Goal: Information Seeking & Learning: Learn about a topic

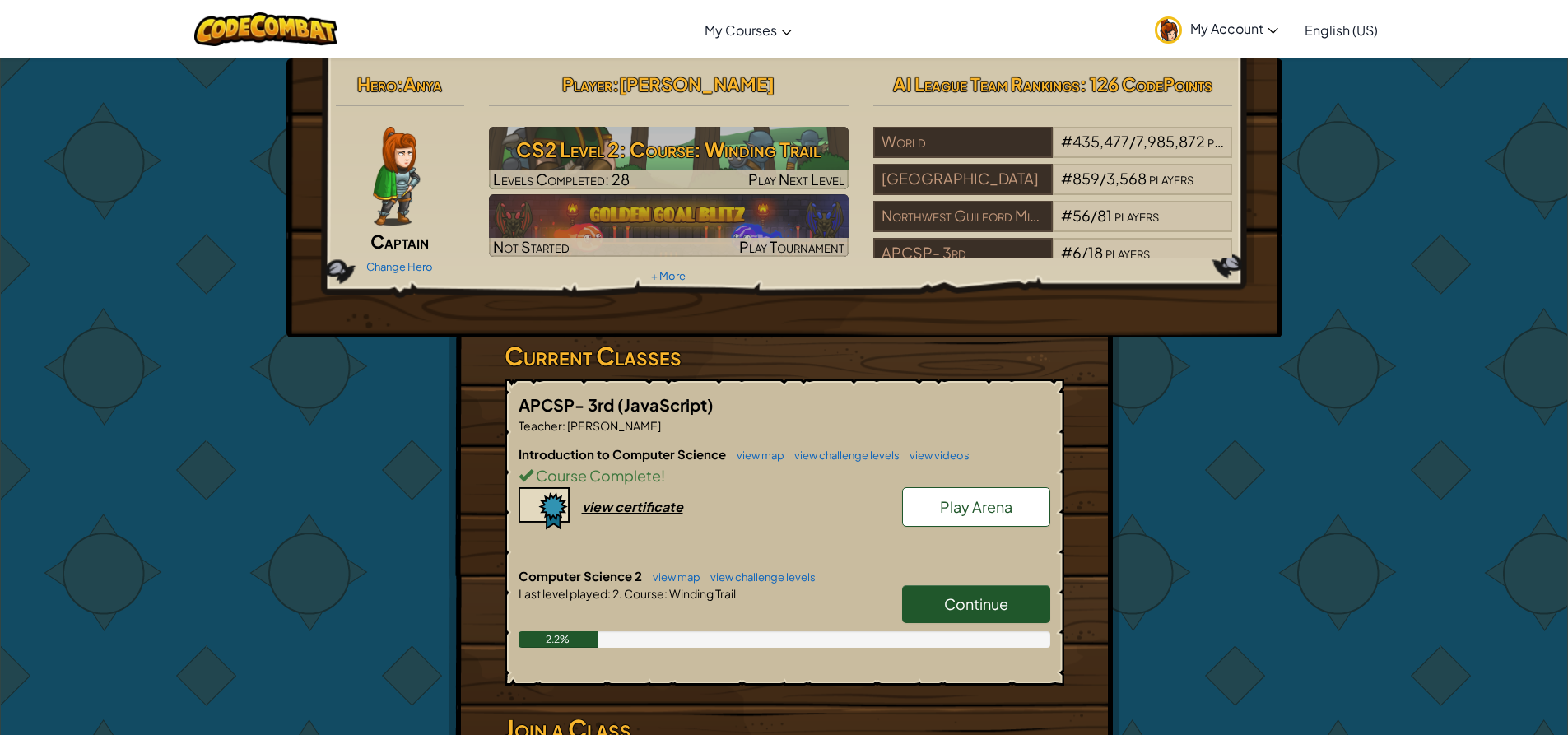
click at [1026, 620] on link "Continue" at bounding box center [977, 604] width 149 height 38
click at [1021, 602] on link "Continue" at bounding box center [977, 604] width 149 height 38
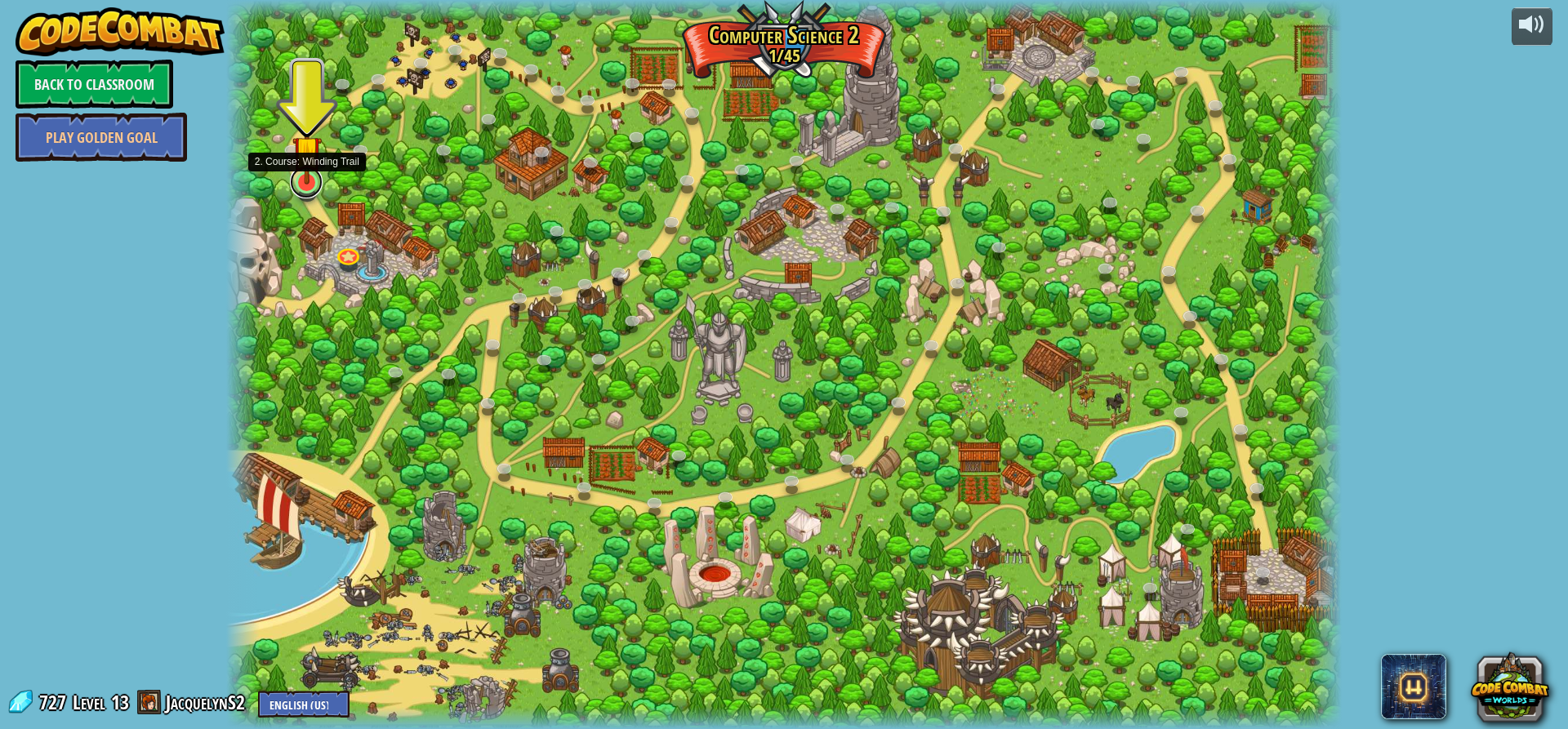
click at [301, 189] on link at bounding box center [306, 182] width 33 height 33
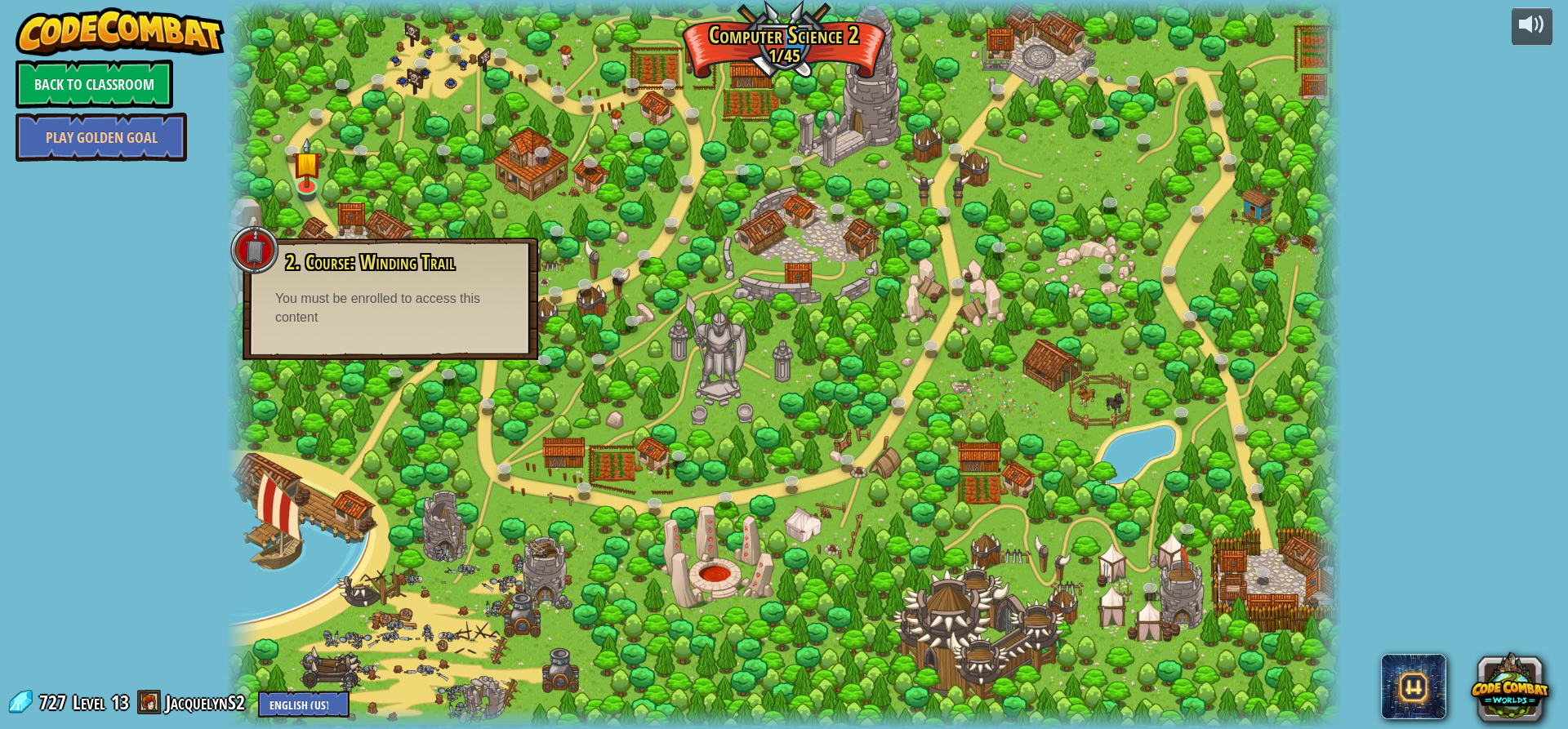
click at [565, 317] on div at bounding box center [784, 364] width 1116 height 729
